Goal: Transaction & Acquisition: Book appointment/travel/reservation

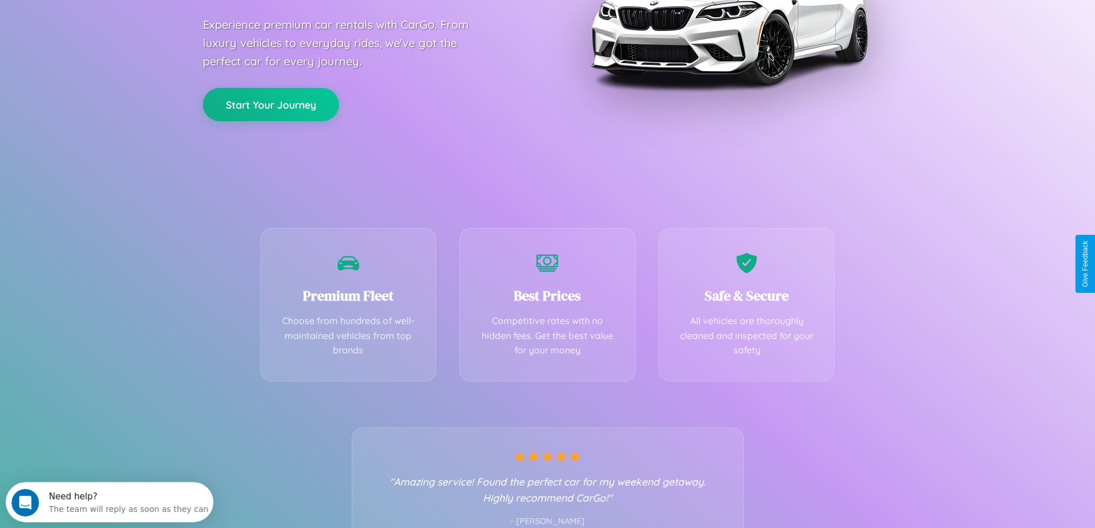
scroll to position [226, 0]
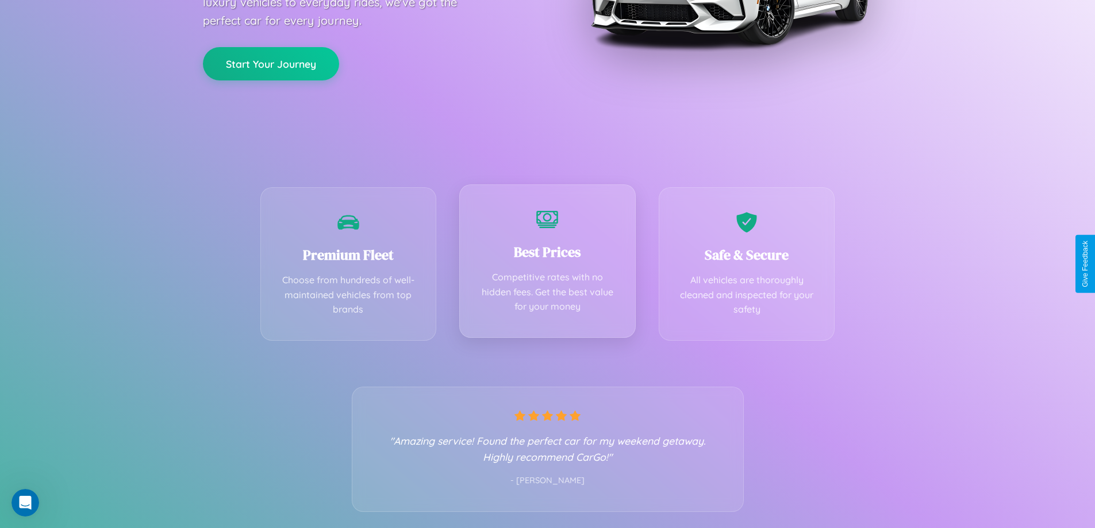
click at [547, 264] on div "Best Prices Competitive rates with no hidden fees. Get the best value for your …" at bounding box center [547, 260] width 176 height 153
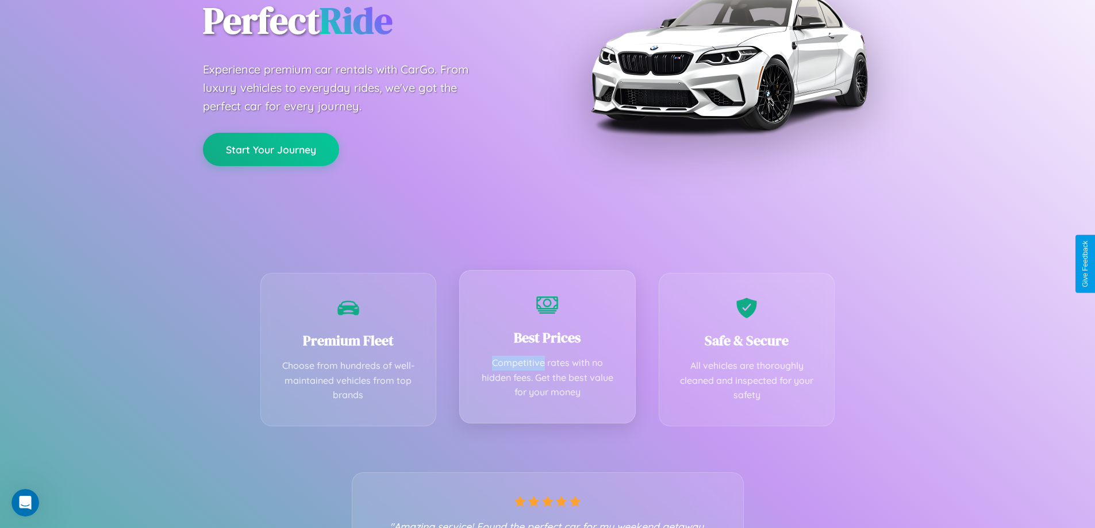
scroll to position [0, 0]
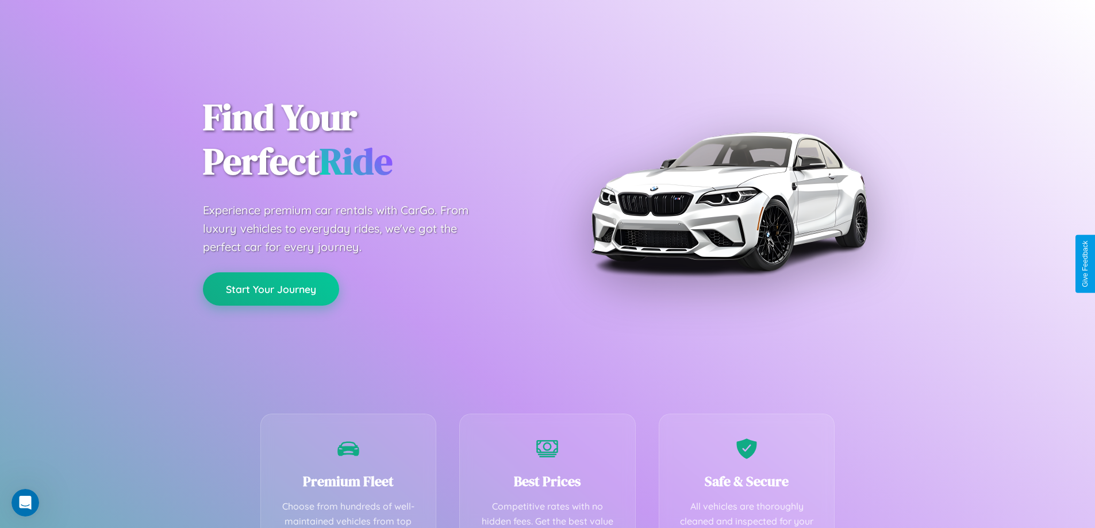
click at [271, 289] on button "Start Your Journey" at bounding box center [271, 288] width 136 height 33
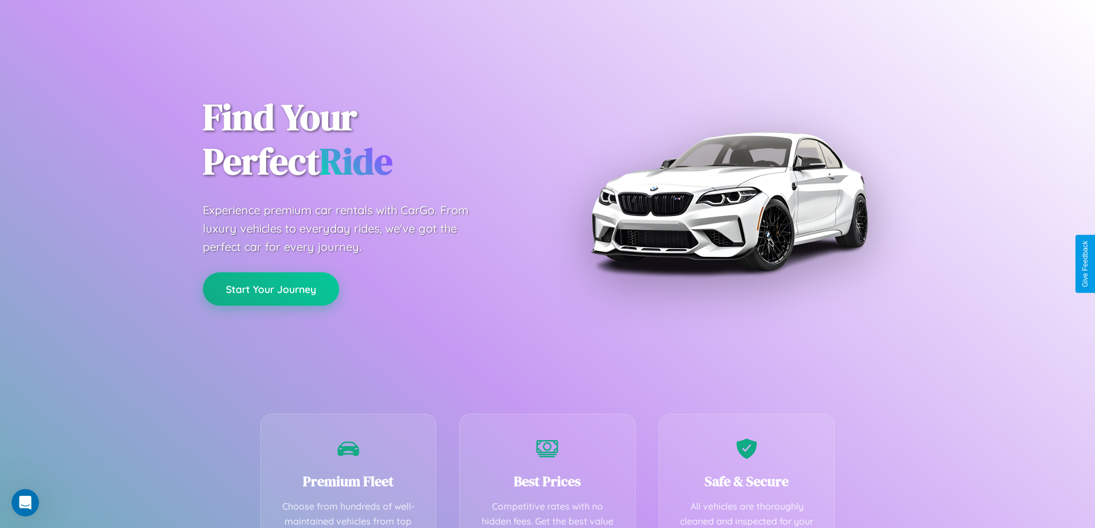
click at [271, 289] on button "Start Your Journey" at bounding box center [271, 288] width 136 height 33
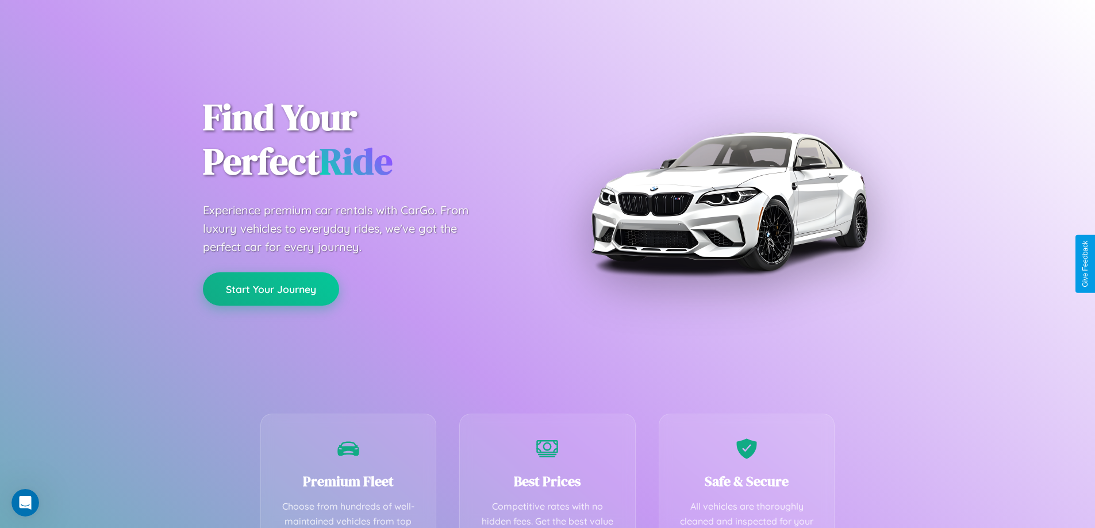
click at [271, 289] on button "Start Your Journey" at bounding box center [271, 288] width 136 height 33
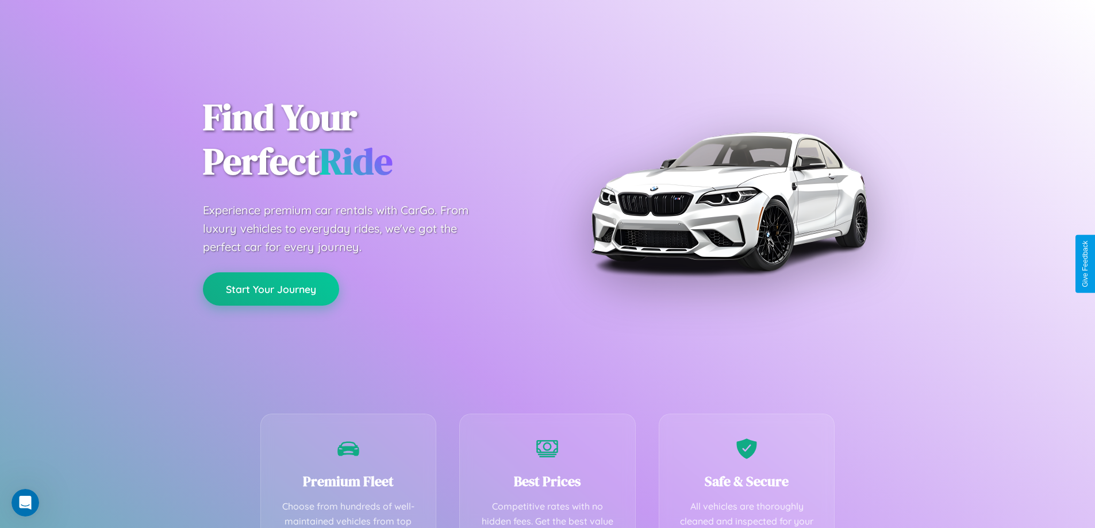
click at [271, 289] on button "Start Your Journey" at bounding box center [271, 288] width 136 height 33
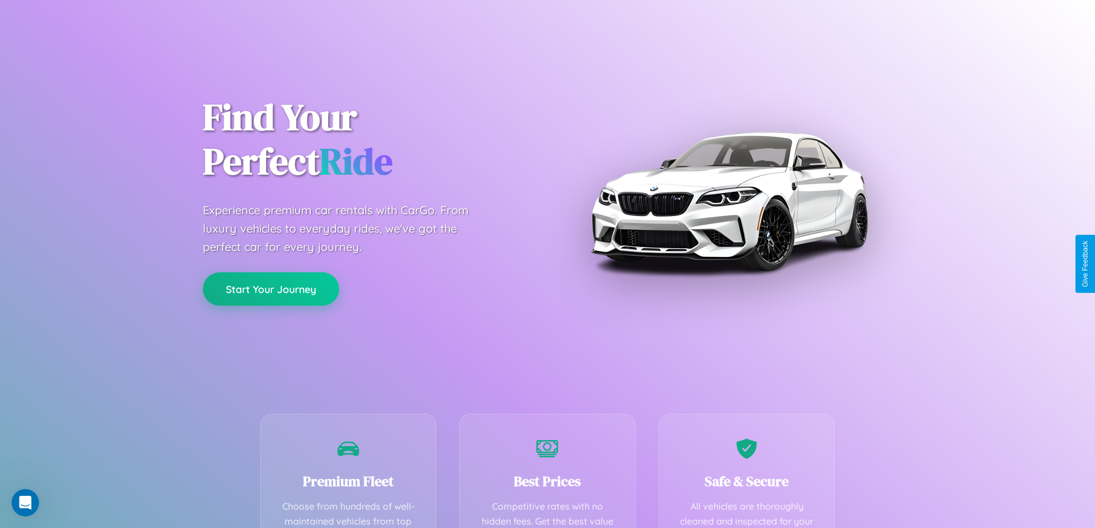
click at [271, 289] on button "Start Your Journey" at bounding box center [271, 288] width 136 height 33
